Goal: Book appointment/travel/reservation

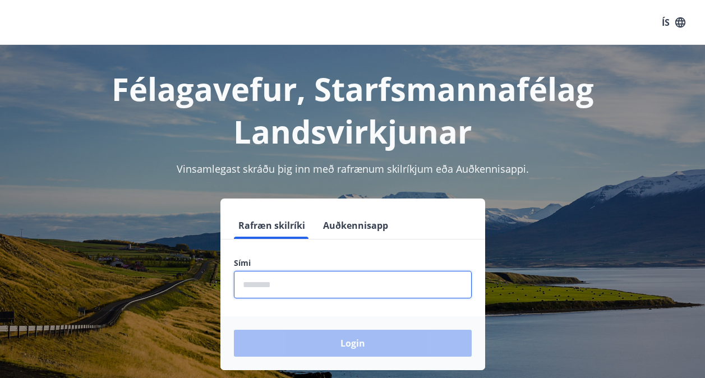
scroll to position [137, 0]
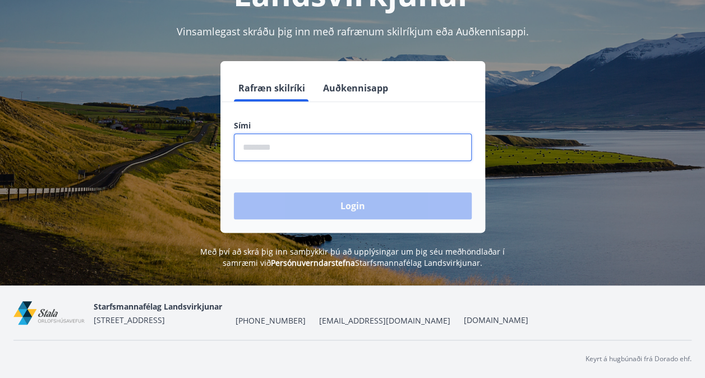
click at [324, 144] on input "phone" at bounding box center [353, 146] width 238 height 27
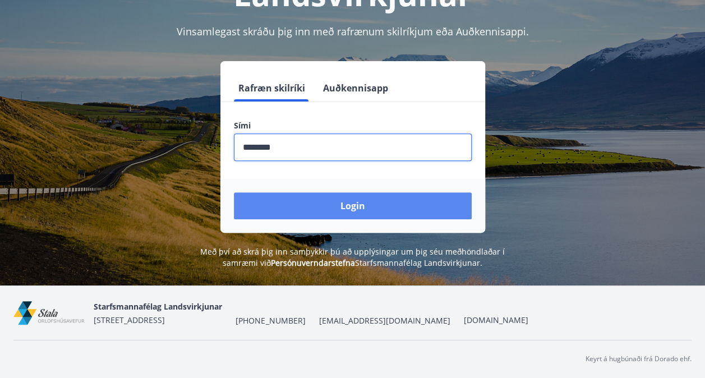
type input "********"
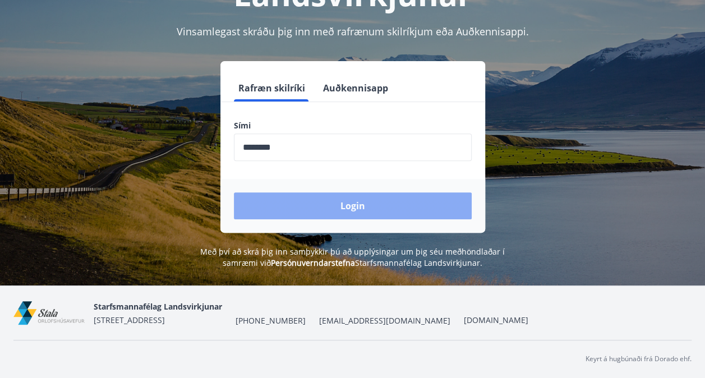
click at [338, 203] on button "Login" at bounding box center [353, 205] width 238 height 27
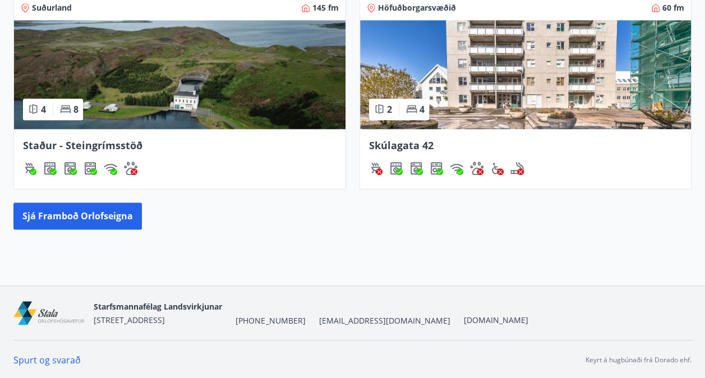
scroll to position [604, 0]
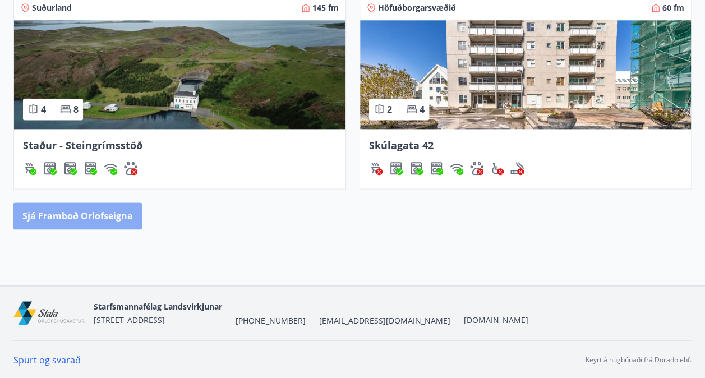
click at [112, 218] on button "Sjá framboð orlofseigna" at bounding box center [77, 215] width 128 height 27
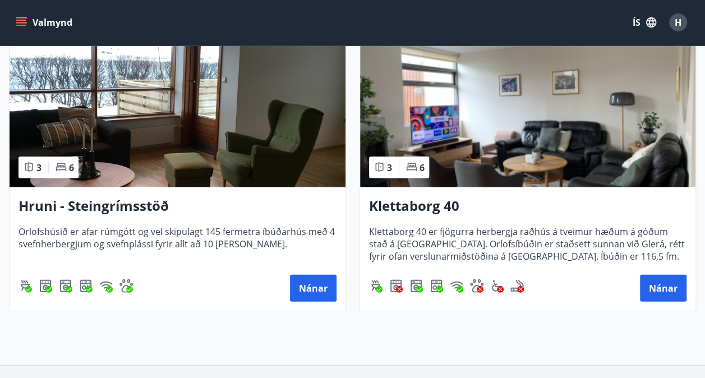
scroll to position [1140, 0]
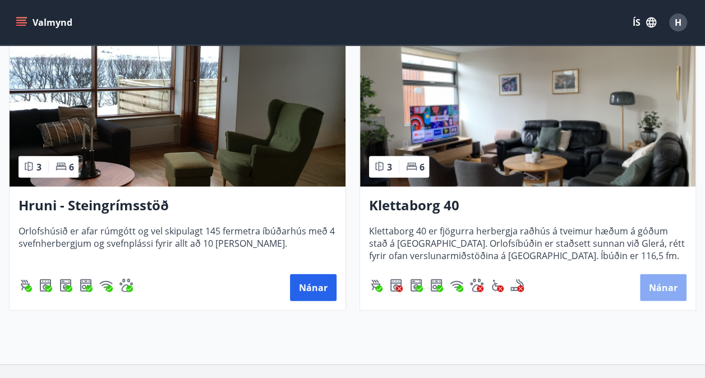
click at [659, 295] on button "Nánar" at bounding box center [663, 287] width 47 height 27
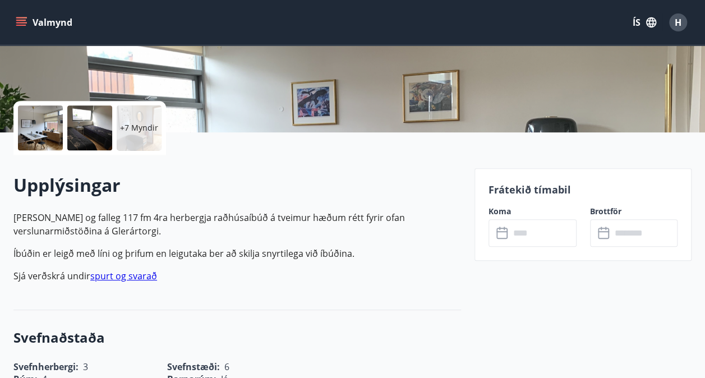
scroll to position [204, 0]
click at [131, 275] on link "spurt og svarað" at bounding box center [123, 276] width 67 height 12
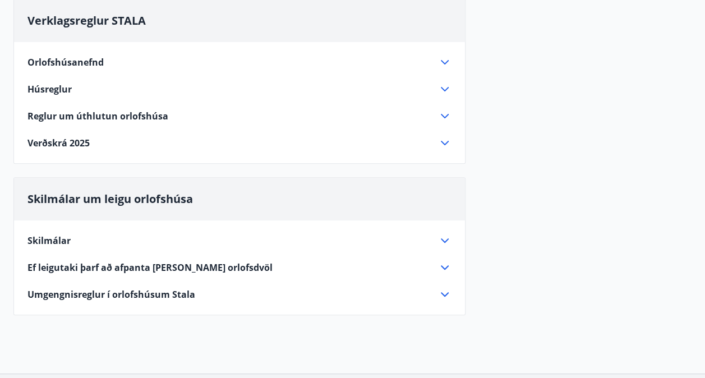
scroll to position [116, 0]
click at [164, 141] on div "Verðskrá 2025" at bounding box center [232, 143] width 410 height 12
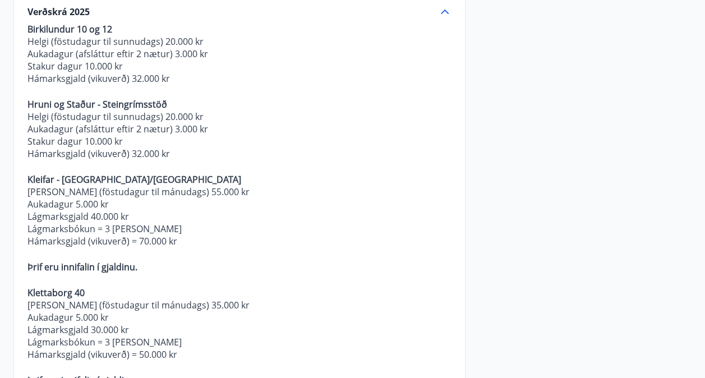
scroll to position [251, 0]
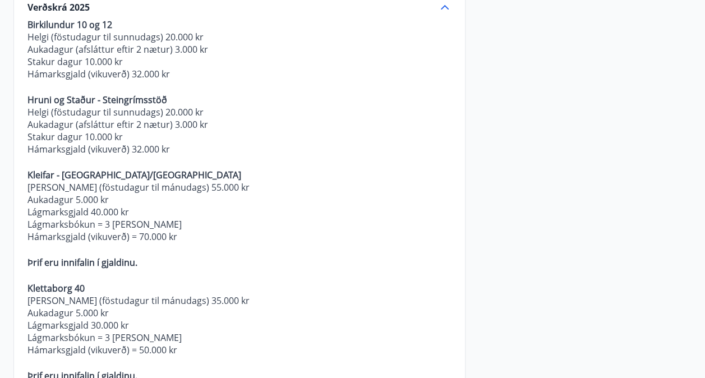
click at [262, 235] on p "Hámarksgjald (vikuverð) = 70.000 kr" at bounding box center [239, 236] width 424 height 12
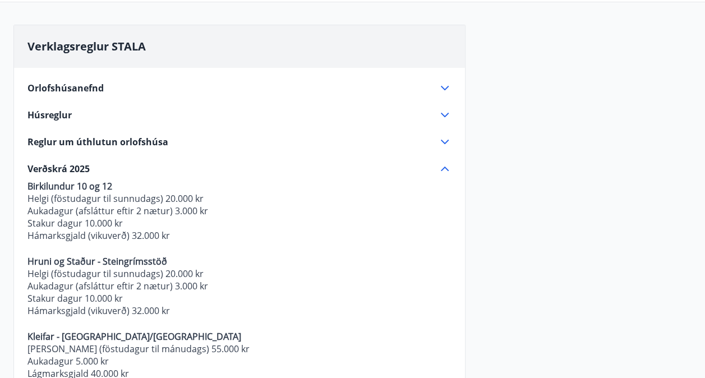
scroll to position [86, 0]
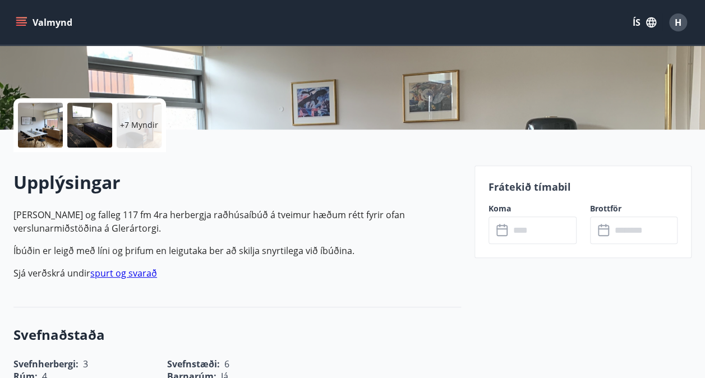
scroll to position [207, 0]
click at [528, 238] on input "text" at bounding box center [543, 229] width 67 height 27
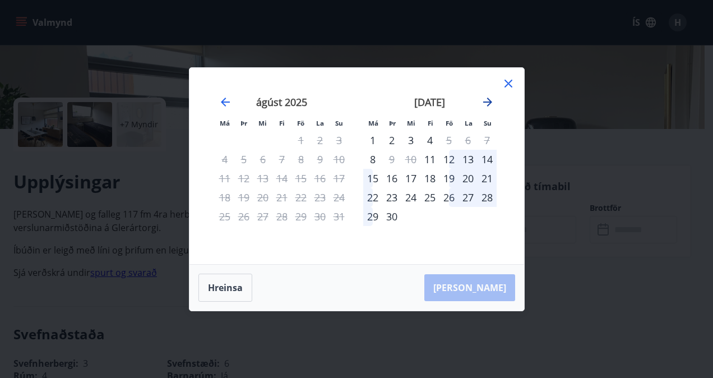
click at [487, 103] on icon "Move forward to switch to the next month." at bounding box center [487, 101] width 13 height 13
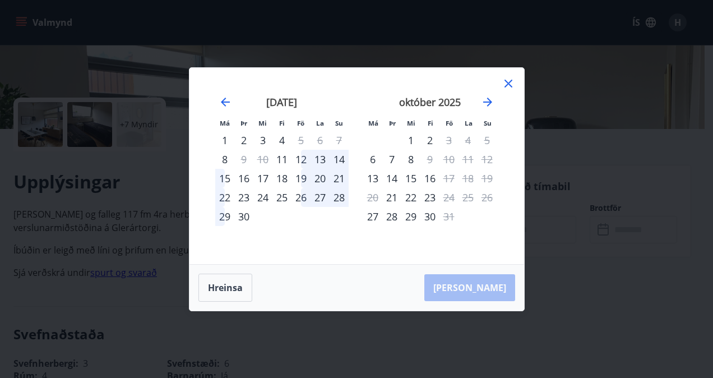
click at [224, 200] on div "22" at bounding box center [224, 197] width 19 height 19
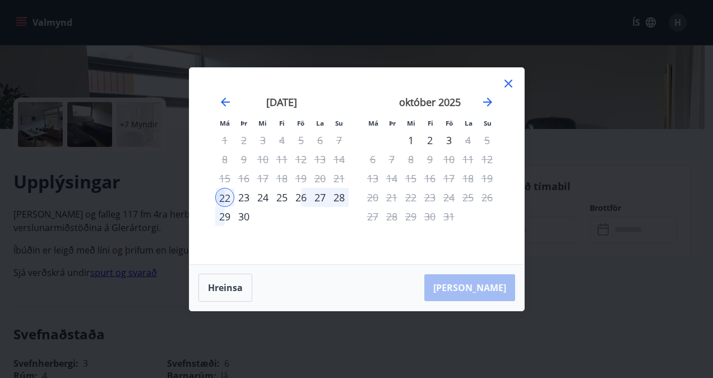
click at [244, 200] on div "23" at bounding box center [243, 197] width 19 height 19
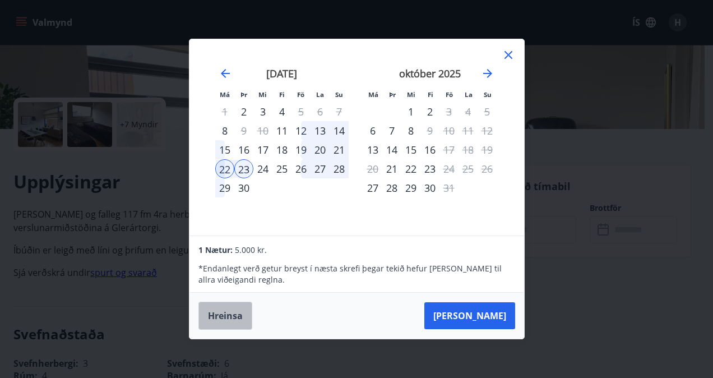
click at [221, 323] on button "Hreinsa" at bounding box center [225, 316] width 54 height 28
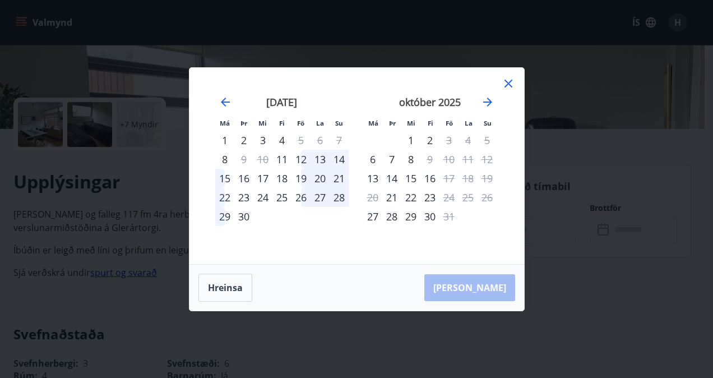
click at [230, 198] on div "22" at bounding box center [224, 197] width 19 height 19
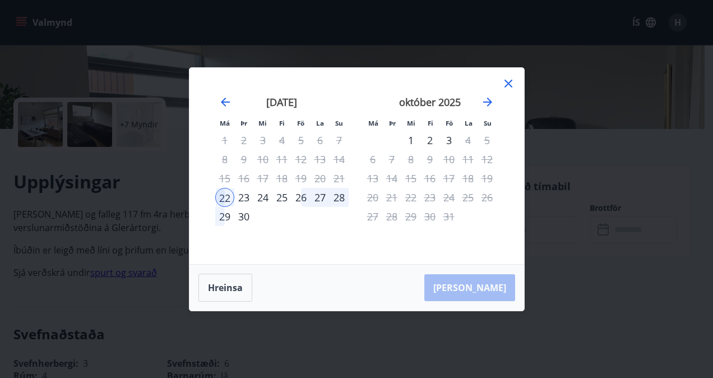
click at [248, 200] on div "23" at bounding box center [243, 197] width 19 height 19
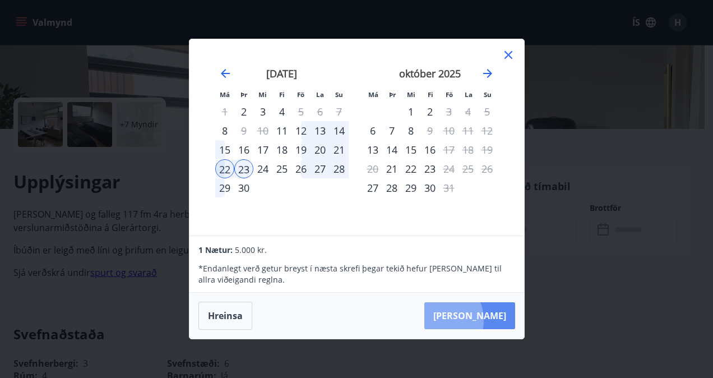
click at [471, 320] on button "Taka Frá" at bounding box center [469, 315] width 91 height 27
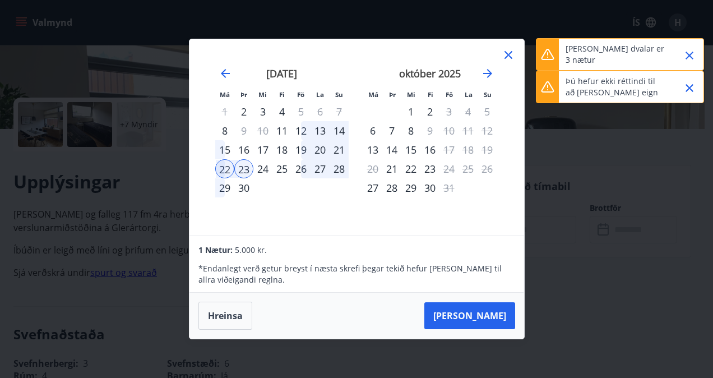
click at [691, 87] on icon "Close" at bounding box center [689, 87] width 13 height 13
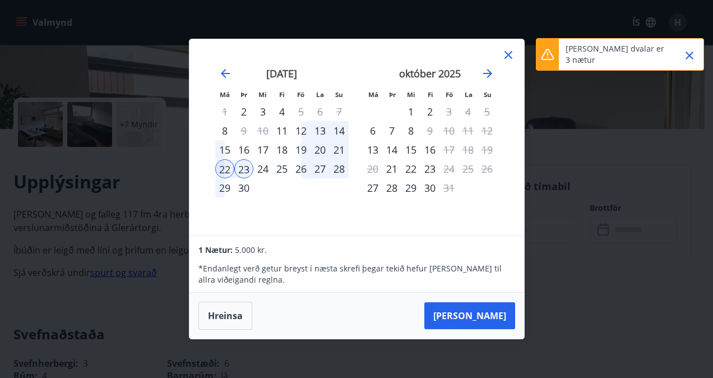
click at [687, 50] on icon "Close" at bounding box center [689, 55] width 13 height 13
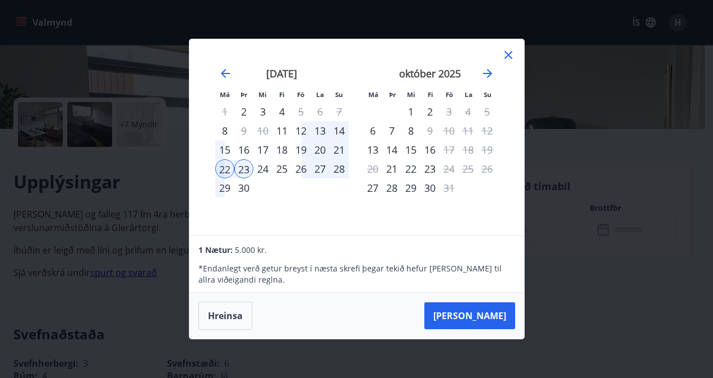
click at [509, 54] on icon at bounding box center [509, 55] width 8 height 8
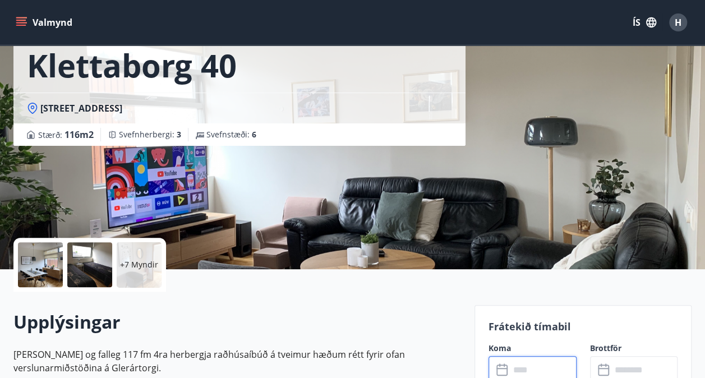
scroll to position [0, 0]
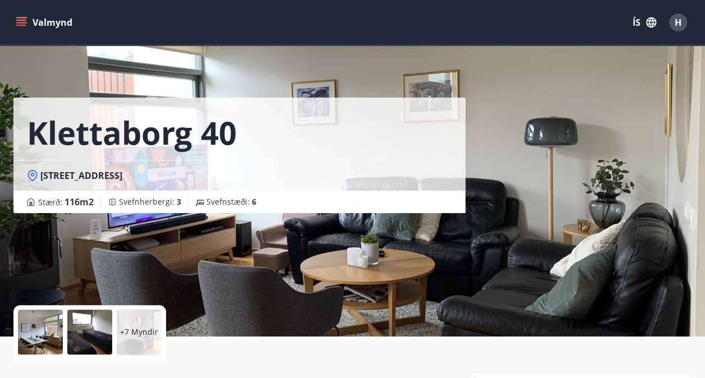
click at [19, 22] on icon "menu" at bounding box center [22, 22] width 12 height 1
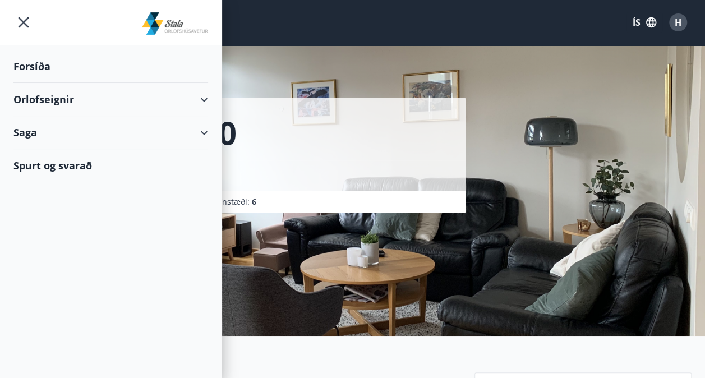
click at [34, 66] on div "Forsíða" at bounding box center [110, 66] width 195 height 33
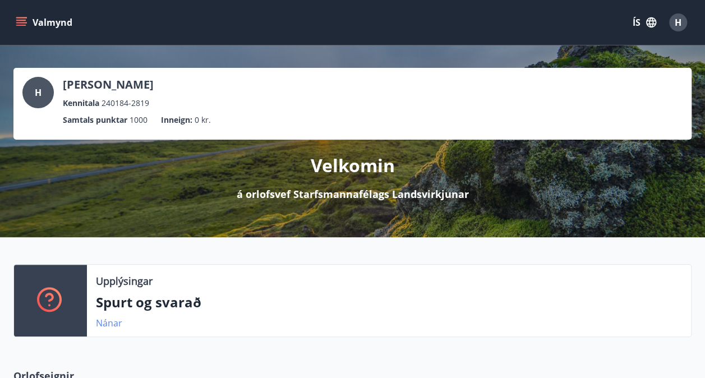
click at [105, 327] on link "Nánar" at bounding box center [109, 323] width 26 height 12
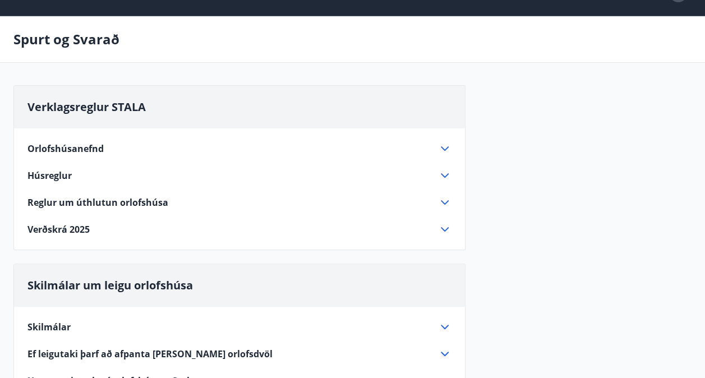
scroll to position [30, 0]
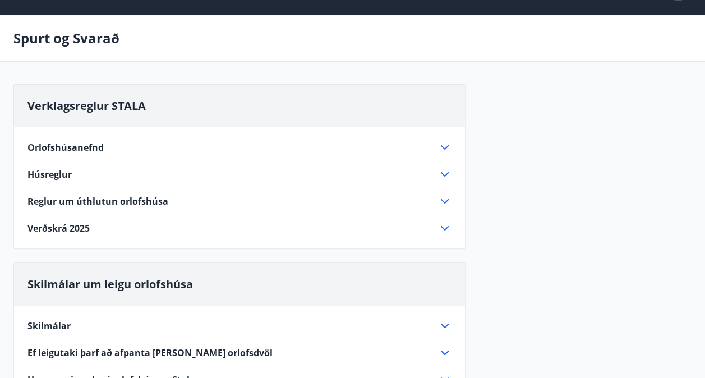
click at [439, 147] on icon at bounding box center [444, 147] width 13 height 13
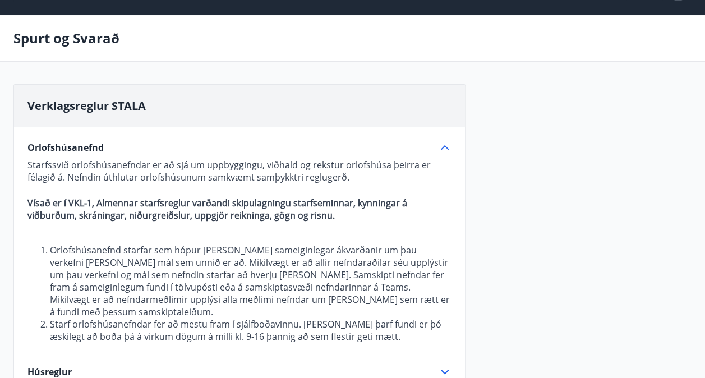
click at [439, 147] on icon at bounding box center [444, 147] width 13 height 13
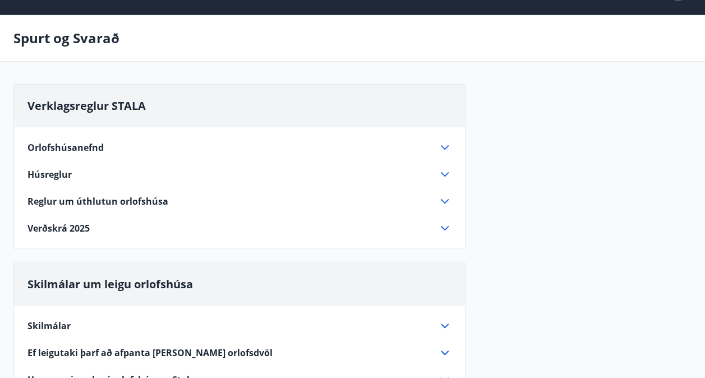
click at [446, 200] on icon at bounding box center [445, 201] width 8 height 4
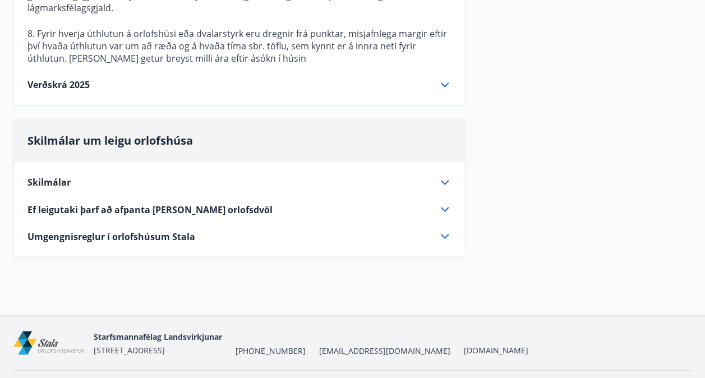
scroll to position [855, 0]
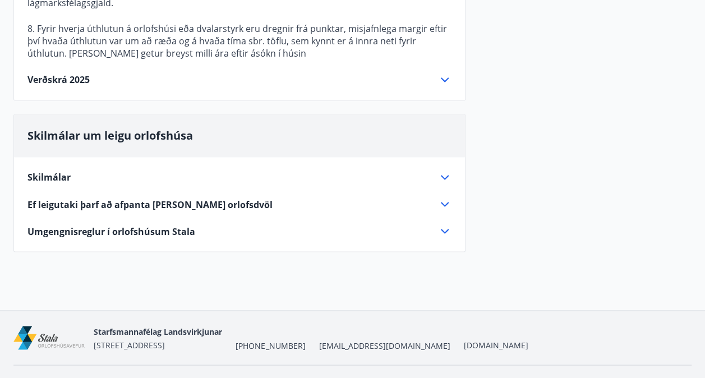
click at [445, 170] on icon at bounding box center [444, 176] width 13 height 13
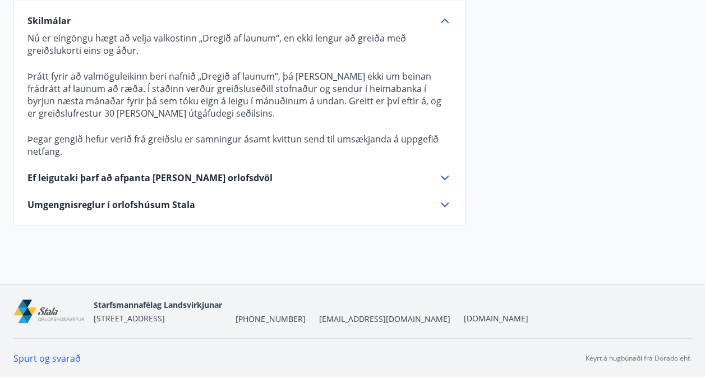
scroll to position [334, 0]
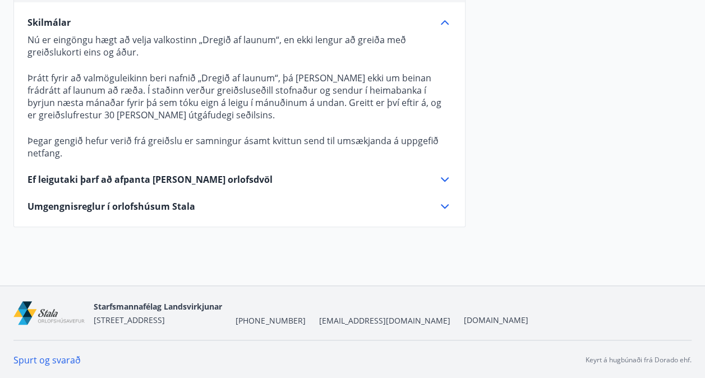
click at [449, 208] on icon at bounding box center [444, 206] width 13 height 13
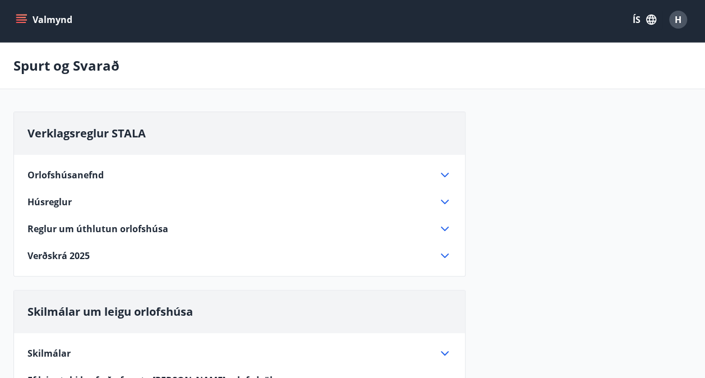
scroll to position [0, 0]
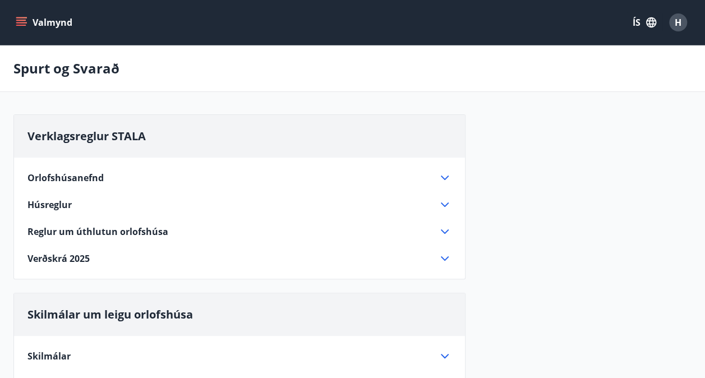
click at [37, 27] on button "Valmynd" at bounding box center [44, 22] width 63 height 20
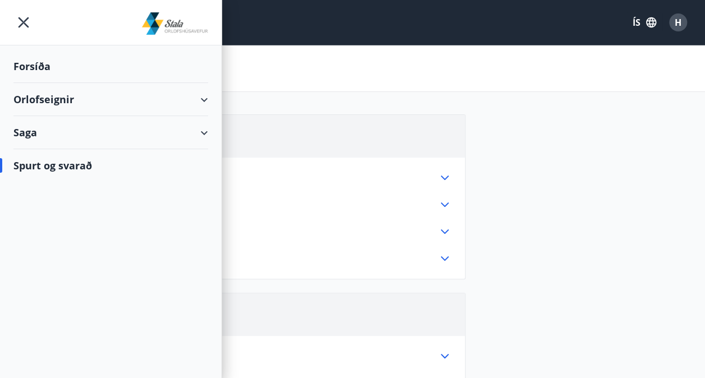
click at [207, 100] on div "Orlofseignir" at bounding box center [110, 99] width 195 height 33
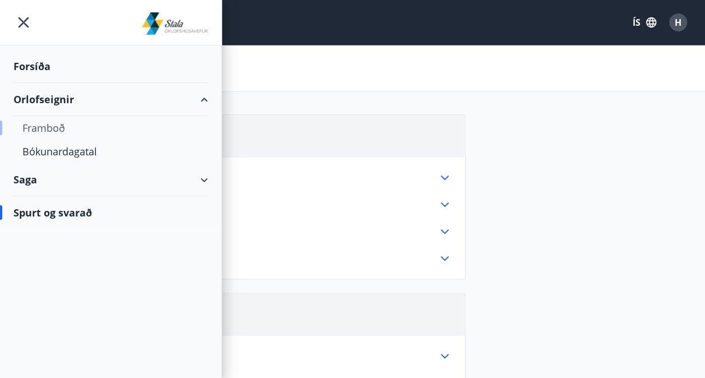
click at [56, 127] on div "Framboð" at bounding box center [110, 128] width 177 height 24
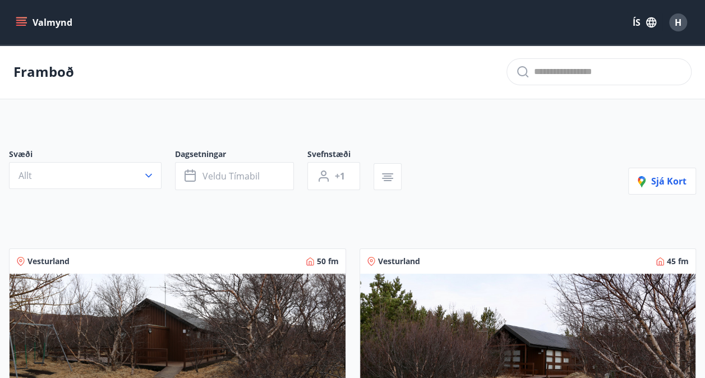
click at [43, 21] on button "Valmynd" at bounding box center [44, 22] width 63 height 20
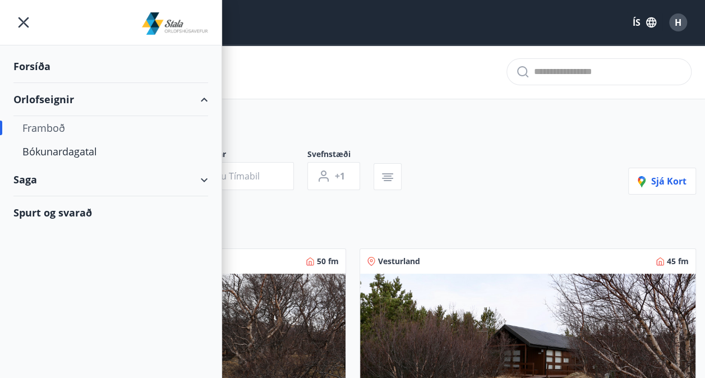
click at [35, 71] on div "Forsíða" at bounding box center [110, 66] width 195 height 33
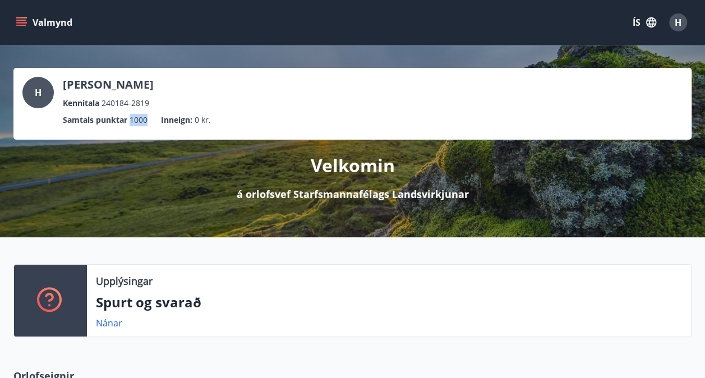
drag, startPoint x: 130, startPoint y: 120, endPoint x: 154, endPoint y: 129, distance: 25.2
click at [154, 129] on ul "Samtals punktar 1000 Inneign : 0 kr." at bounding box center [352, 119] width 660 height 21
drag, startPoint x: 154, startPoint y: 129, endPoint x: 142, endPoint y: 126, distance: 11.7
click at [142, 126] on ul "Samtals punktar 1000 Inneign : 0 kr." at bounding box center [352, 119] width 660 height 21
